Goal: Information Seeking & Learning: Learn about a topic

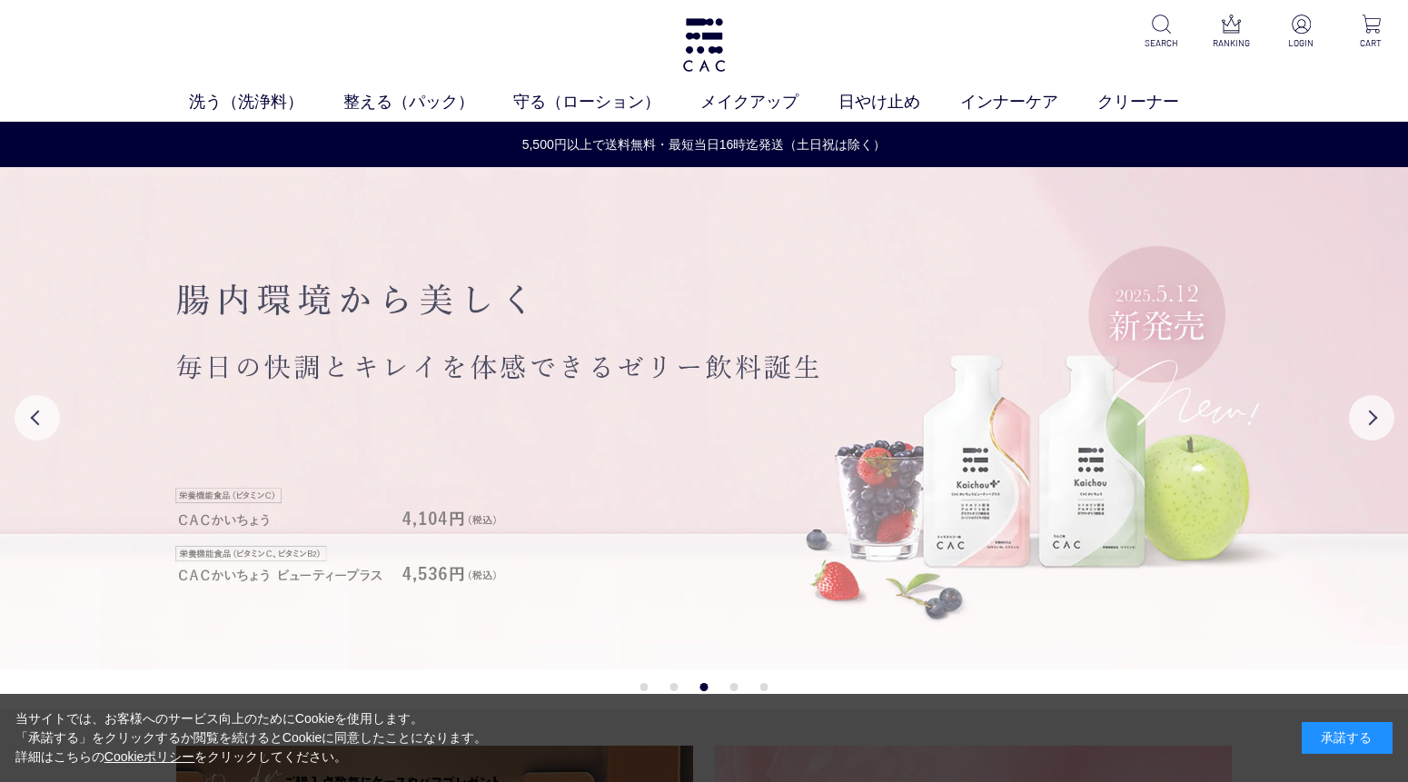
drag, startPoint x: 0, startPoint y: 0, endPoint x: 259, endPoint y: 384, distance: 463.2
click at [259, 384] on img at bounding box center [704, 418] width 1408 height 503
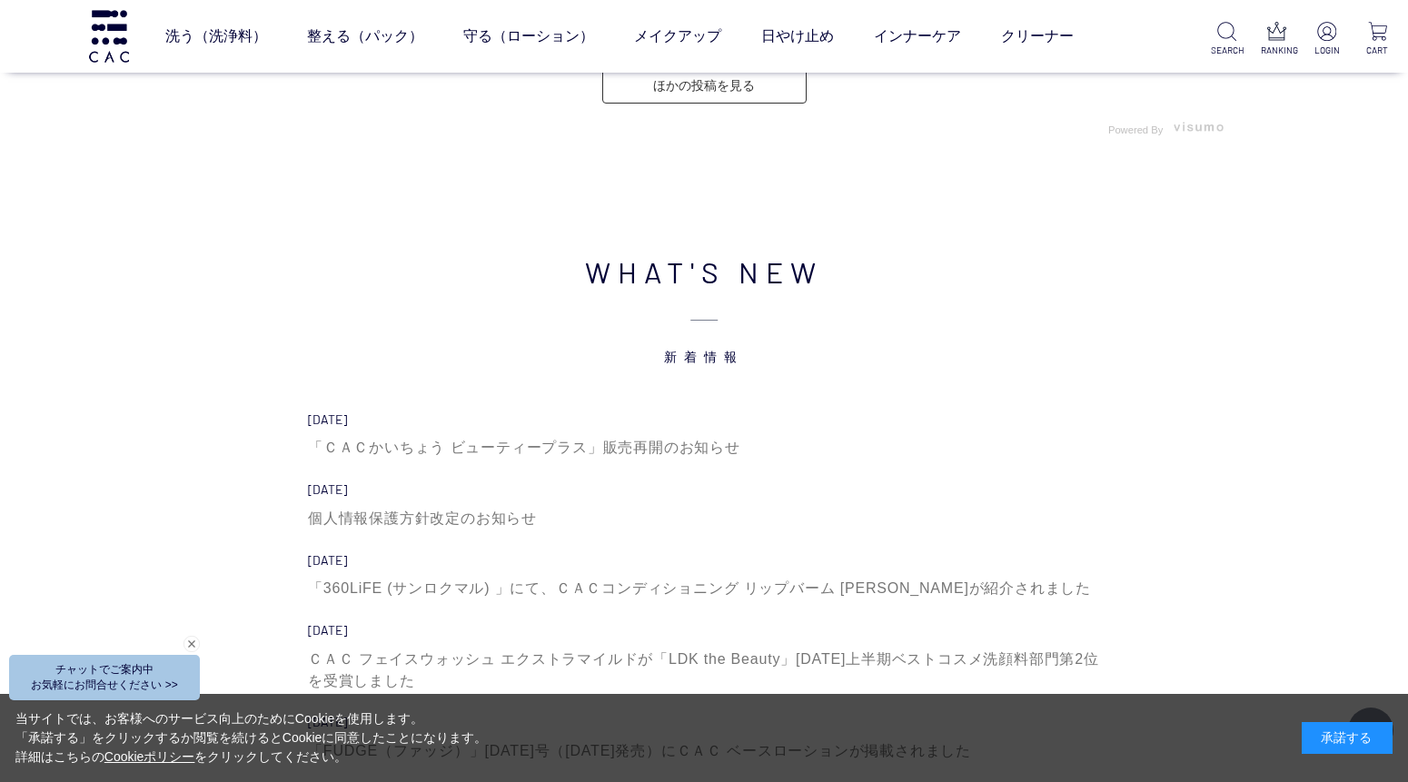
scroll to position [5953, 0]
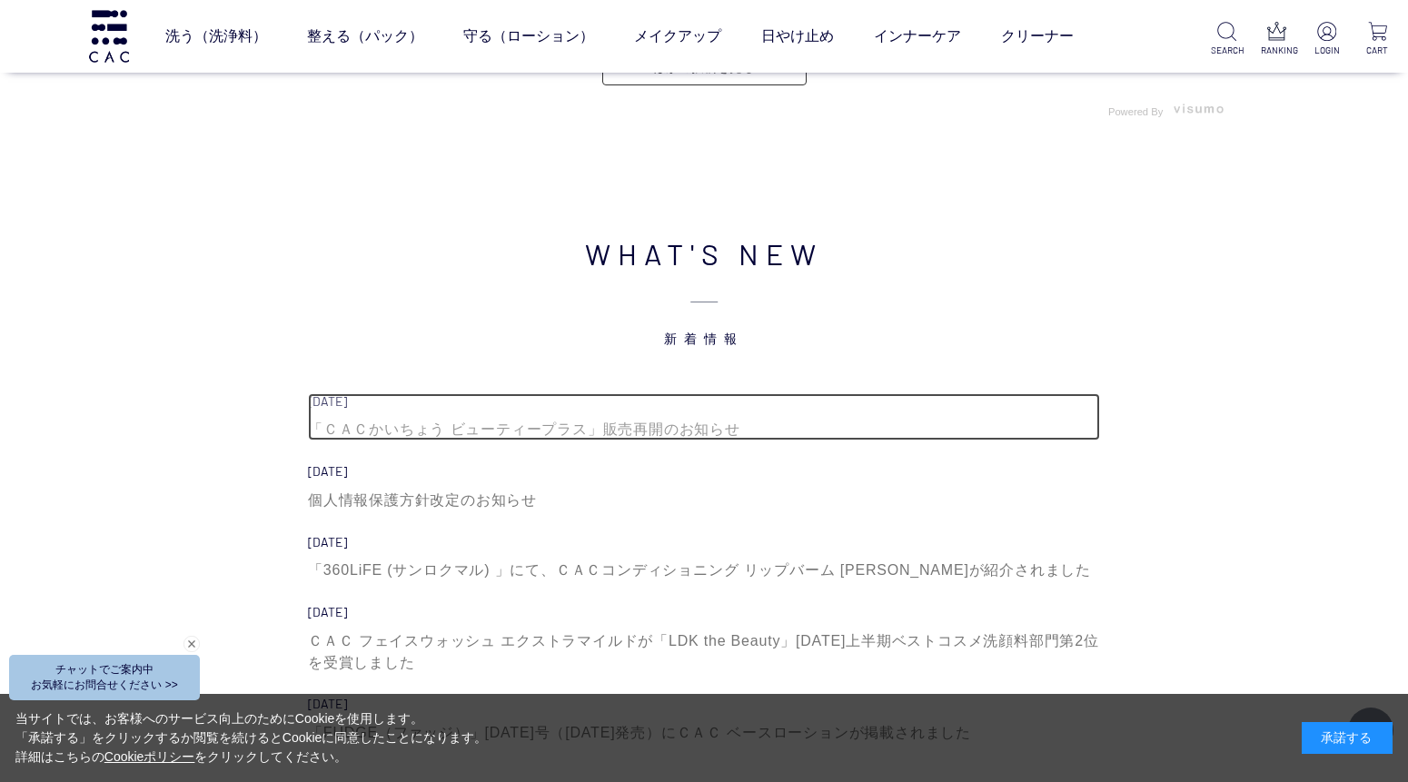
click at [492, 422] on div "「ＣＡＣかいちょう ビューティープラス」販売再開のお知らせ" at bounding box center [704, 430] width 792 height 22
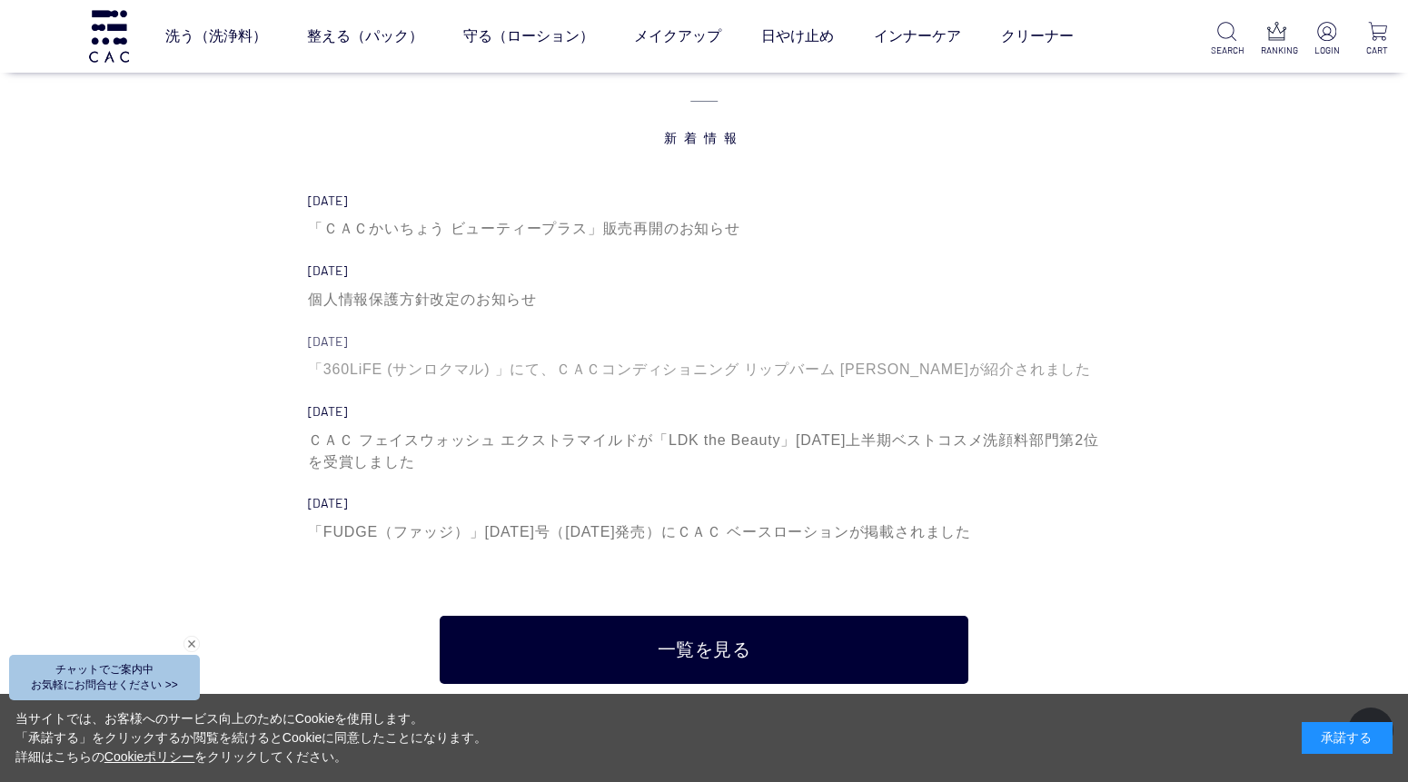
scroll to position [6154, 0]
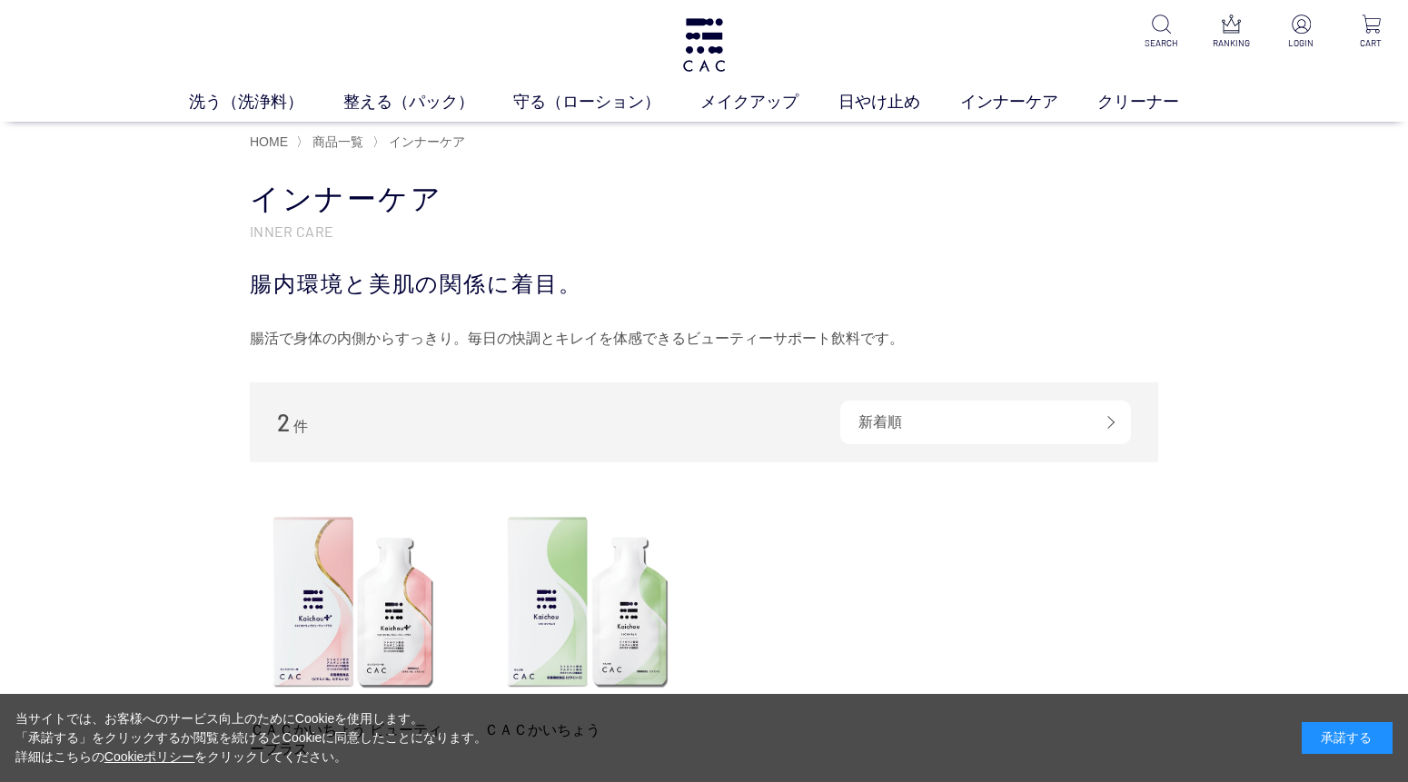
scroll to position [101, 0]
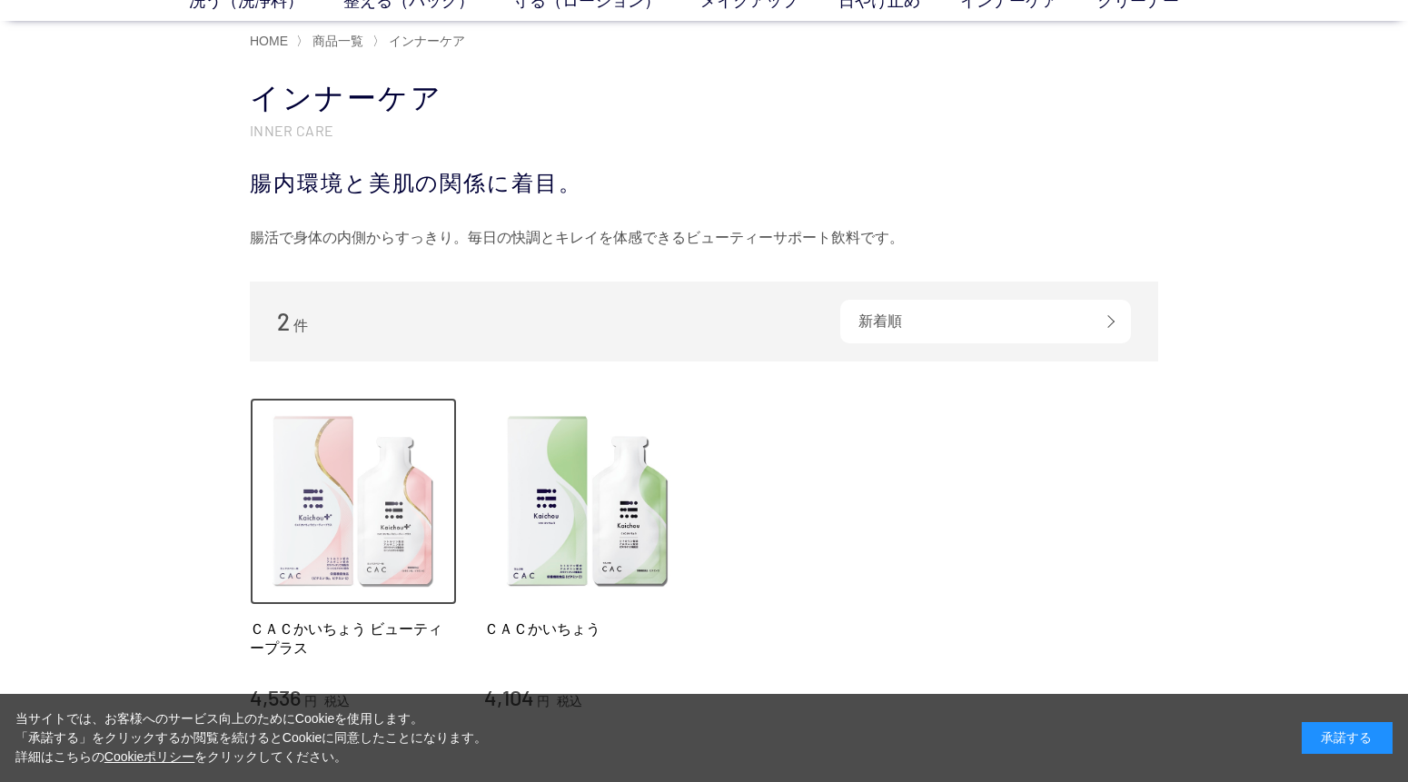
click at [327, 467] on img at bounding box center [353, 501] width 207 height 207
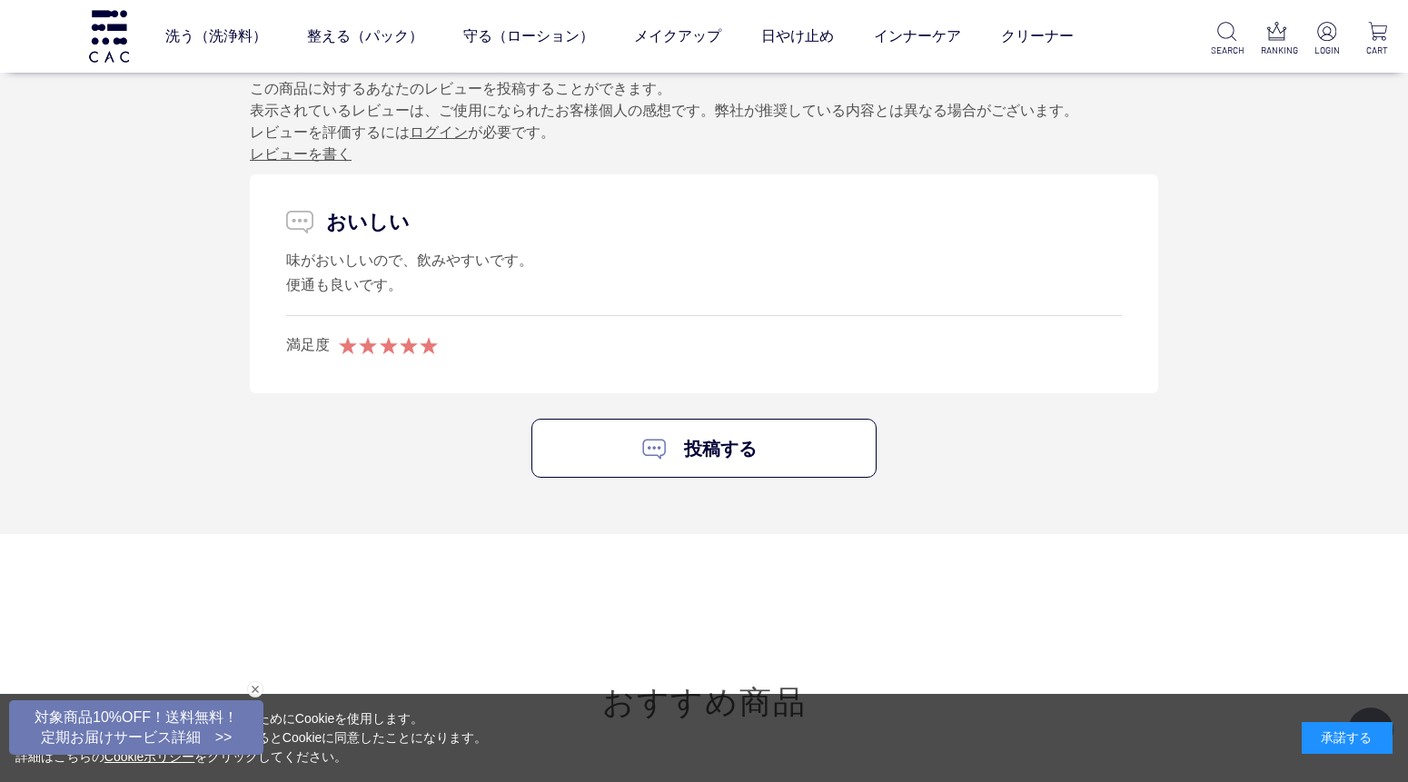
scroll to position [6659, 0]
